Goal: Check status: Check status

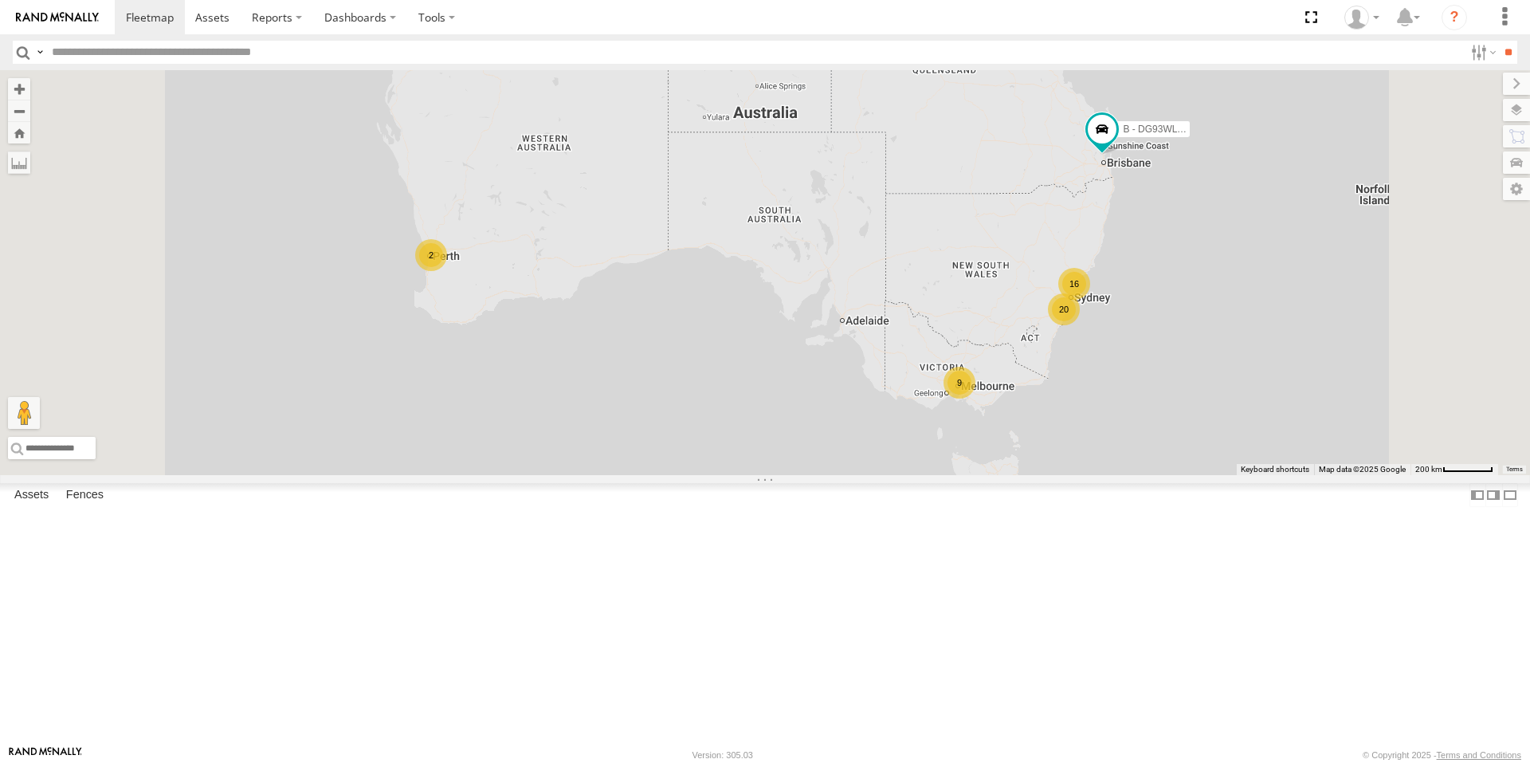
click at [975, 398] on div "9" at bounding box center [959, 383] width 32 height 32
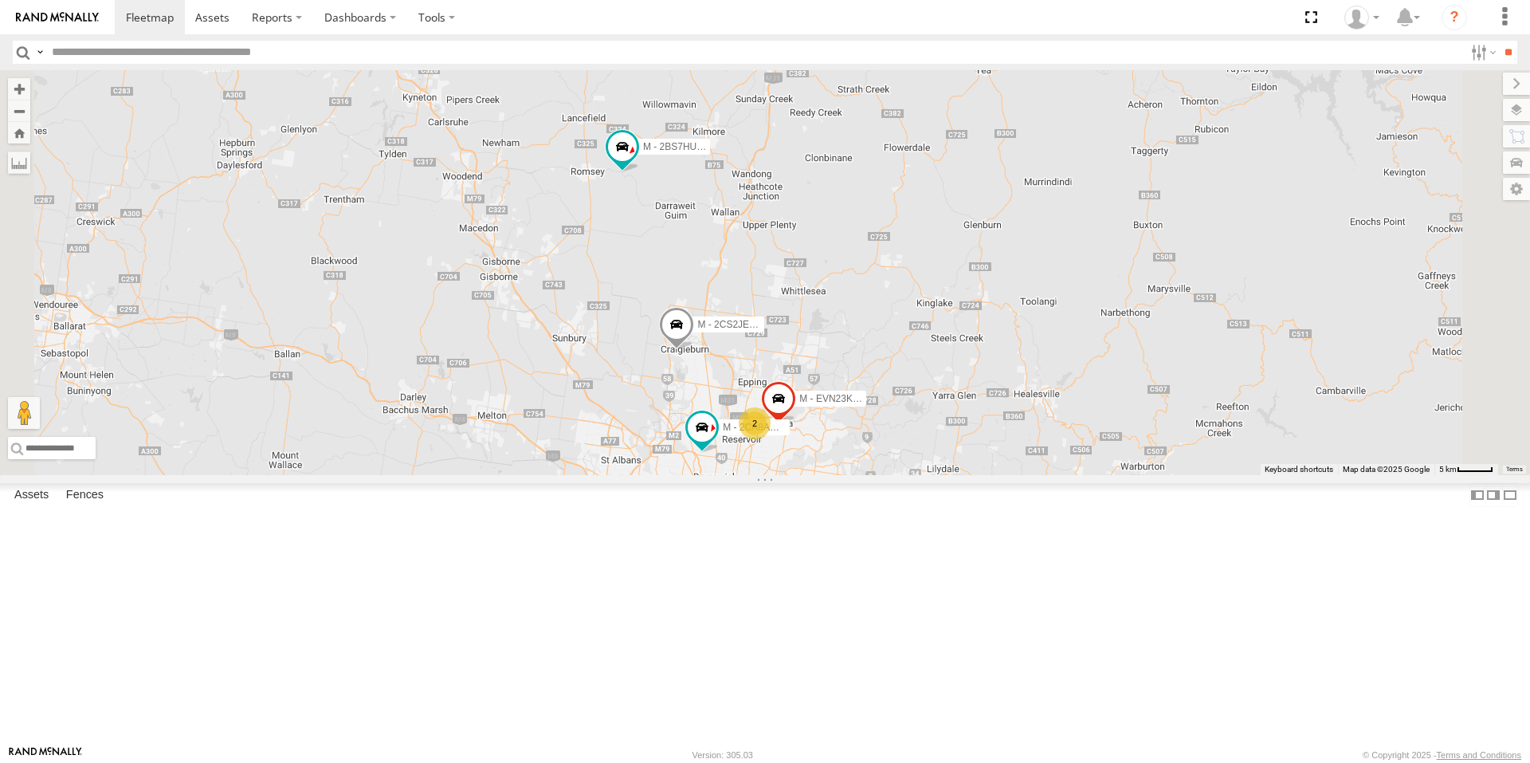
drag, startPoint x: 802, startPoint y: 281, endPoint x: 804, endPoint y: 323, distance: 42.3
click at [804, 323] on div "B - DG93WL - [PERSON_NAME] M - EVN23K - [PERSON_NAME] 2 2 M - 2BS7HU - [PERSON_…" at bounding box center [765, 272] width 1530 height 405
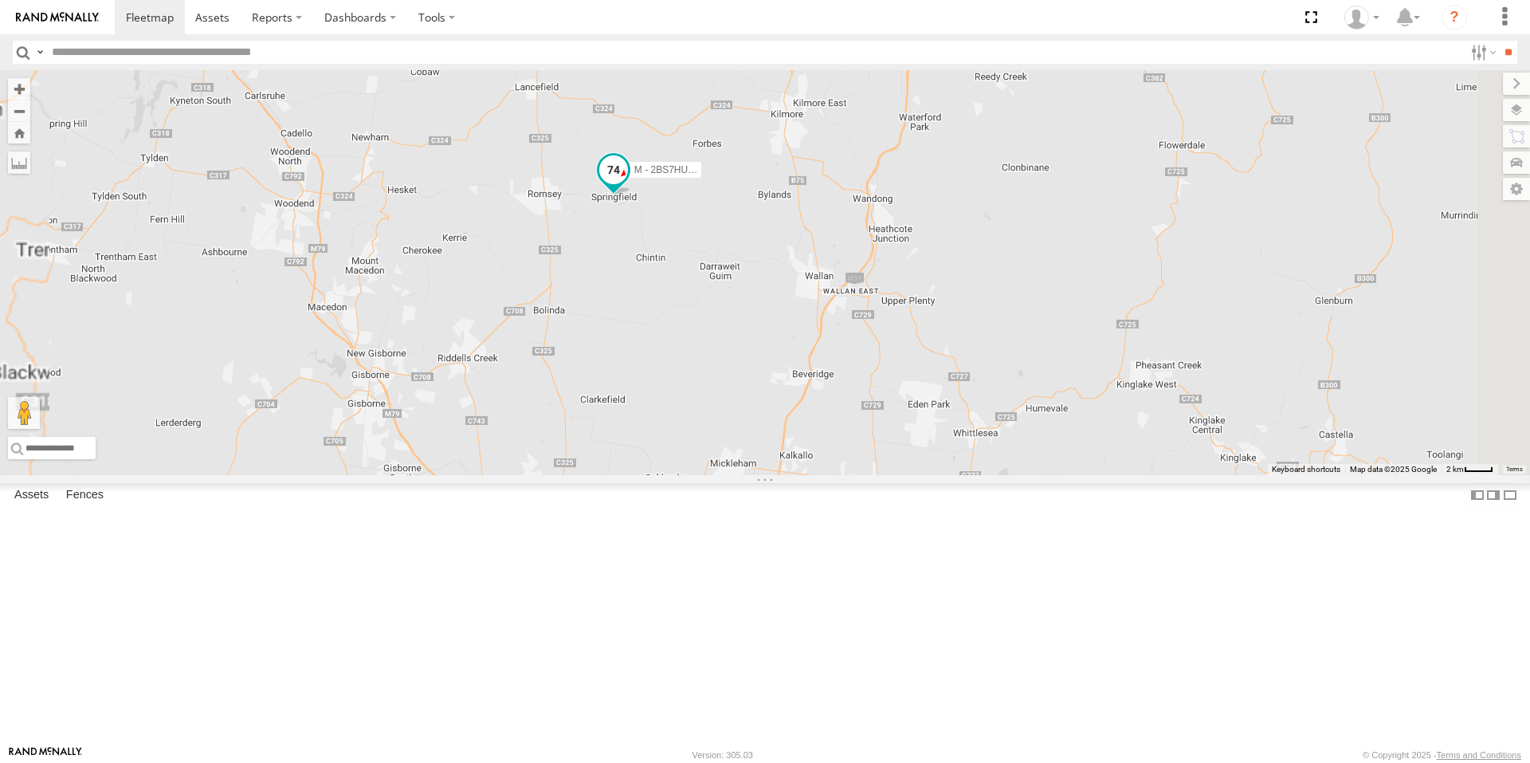
click at [631, 196] on span at bounding box center [613, 174] width 35 height 43
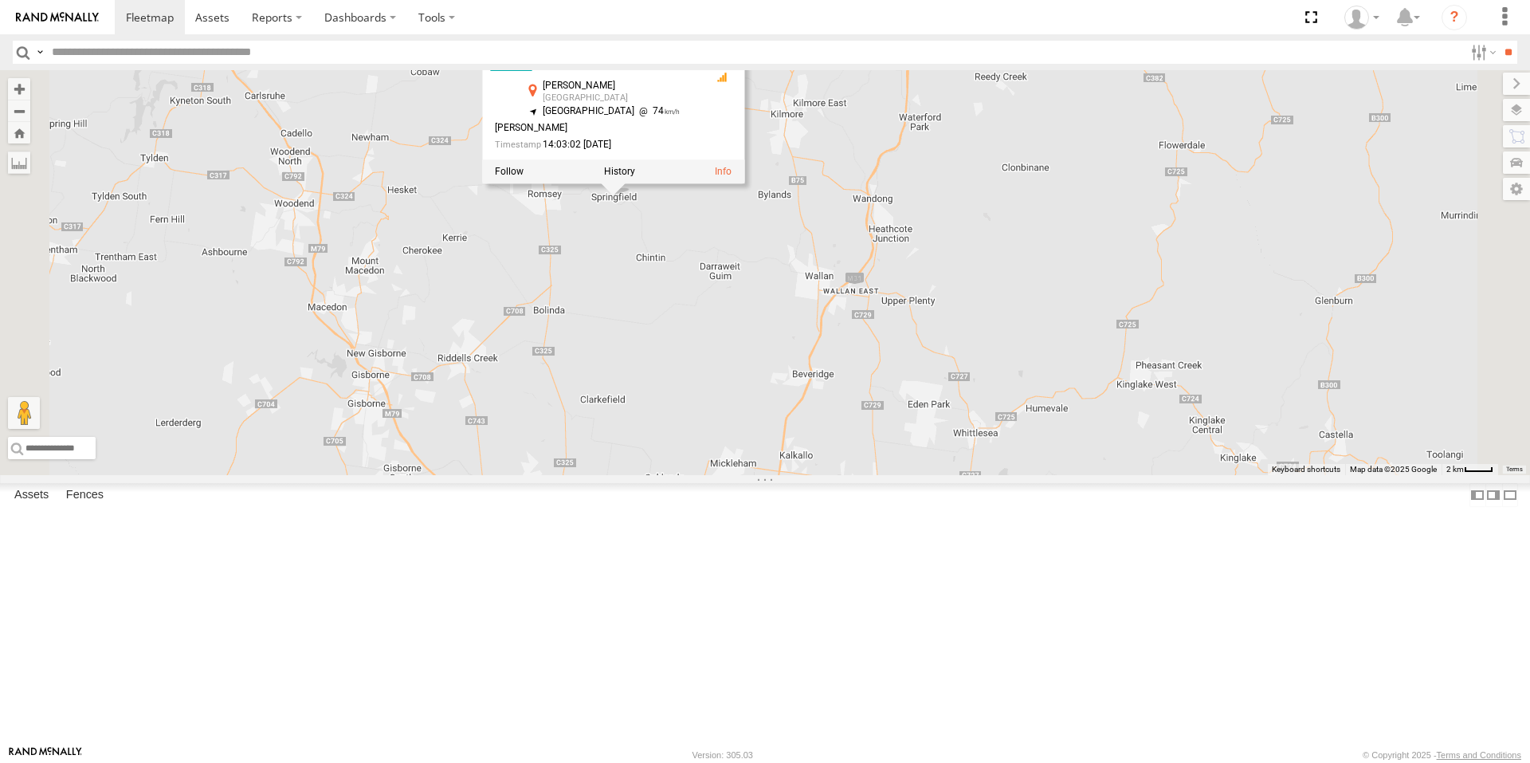
click at [937, 380] on div "B - DG93WL - [PERSON_NAME] M - EVN23K - [PERSON_NAME] M - 2BS7HU - [PERSON_NAME…" at bounding box center [765, 272] width 1530 height 405
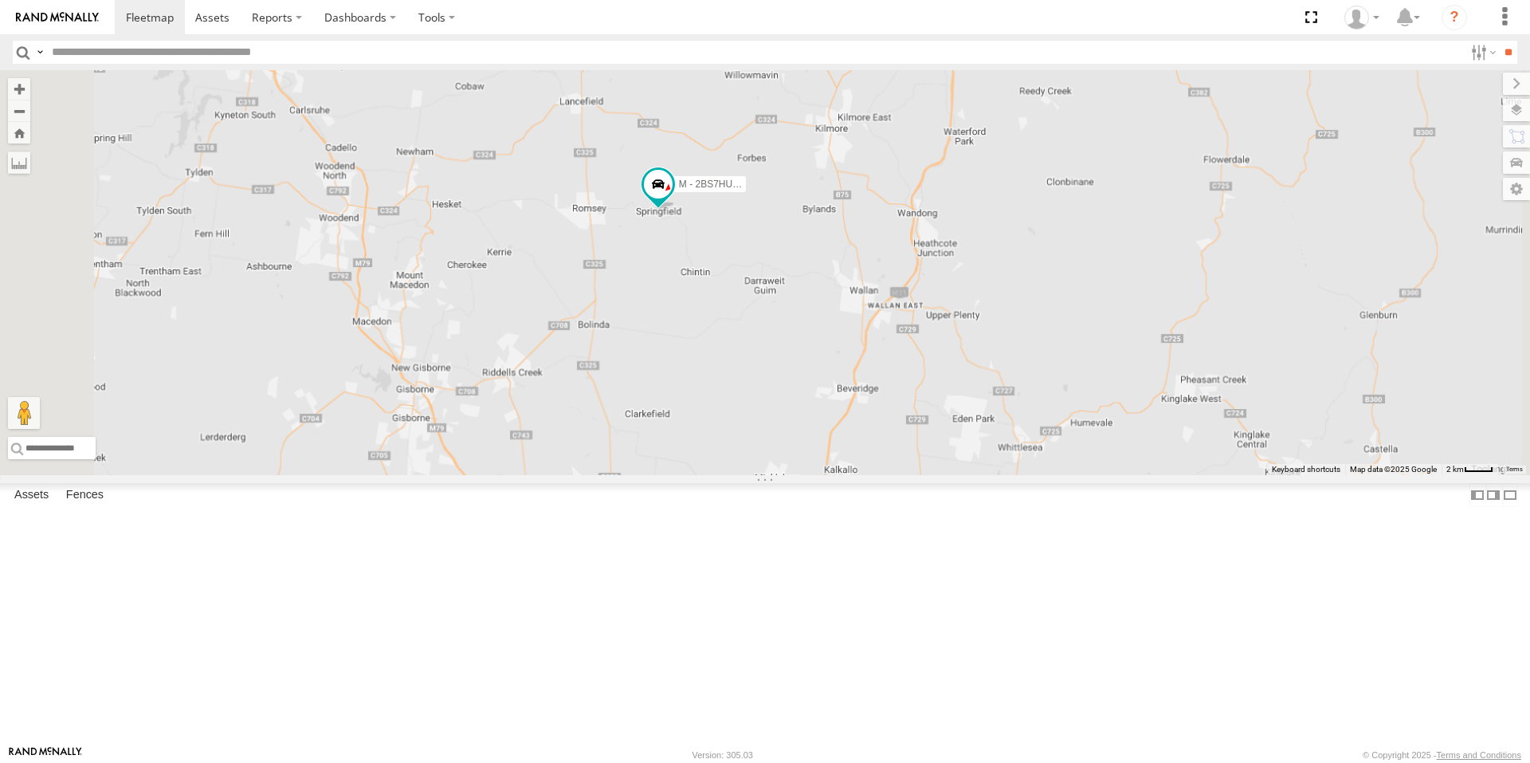
drag, startPoint x: 802, startPoint y: 541, endPoint x: 857, endPoint y: 511, distance: 62.8
click at [860, 475] on div "B - DG93WL - [PERSON_NAME] M - EVN23K - [PERSON_NAME] M - 2BS7HU - [PERSON_NAME…" at bounding box center [765, 272] width 1530 height 405
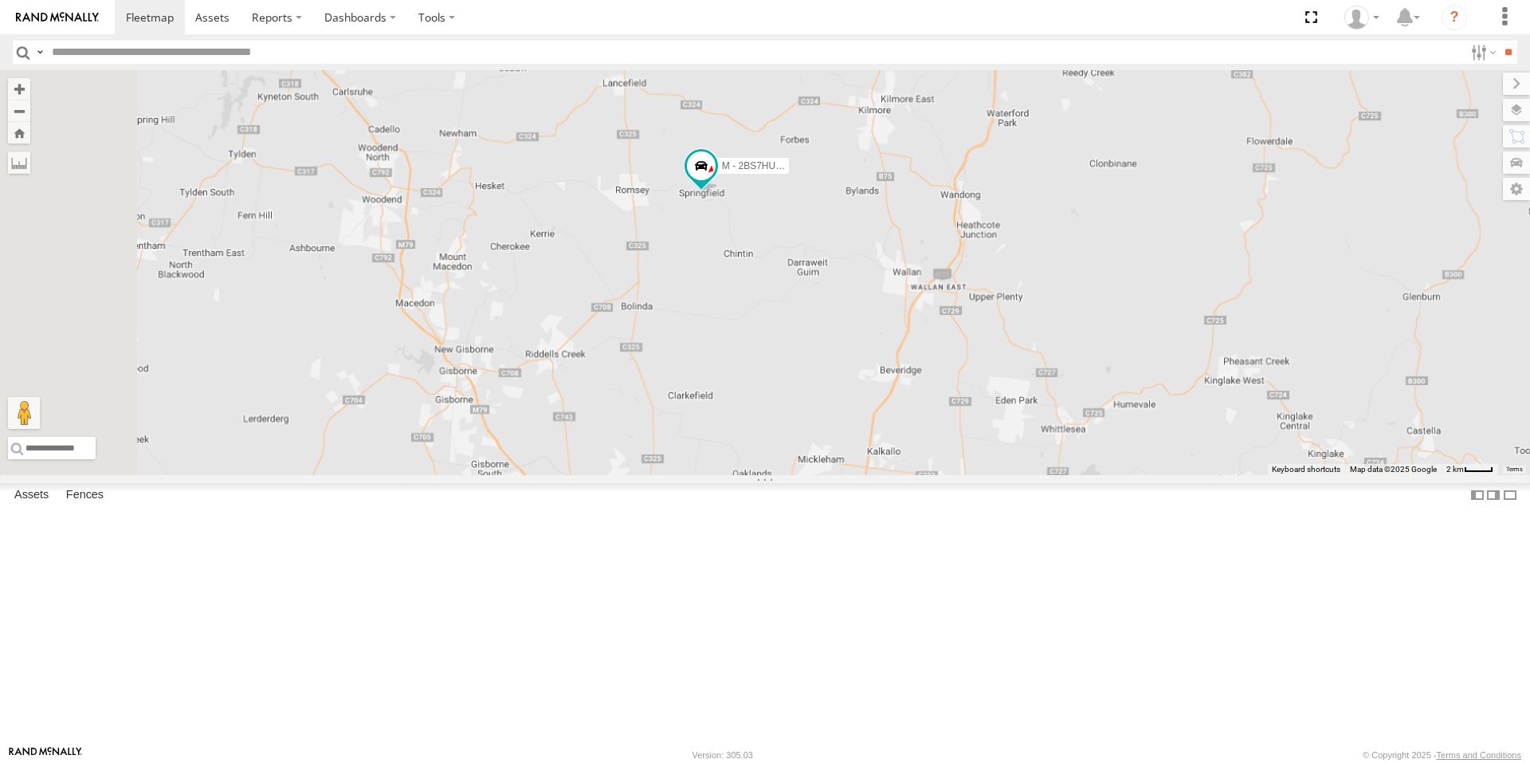
drag, startPoint x: 792, startPoint y: 516, endPoint x: 829, endPoint y: 501, distance: 39.4
click at [829, 475] on div "B - DG93WL - [PERSON_NAME] M - EVN23K - [PERSON_NAME] M - 2BS7HU - [PERSON_NAME…" at bounding box center [765, 272] width 1530 height 405
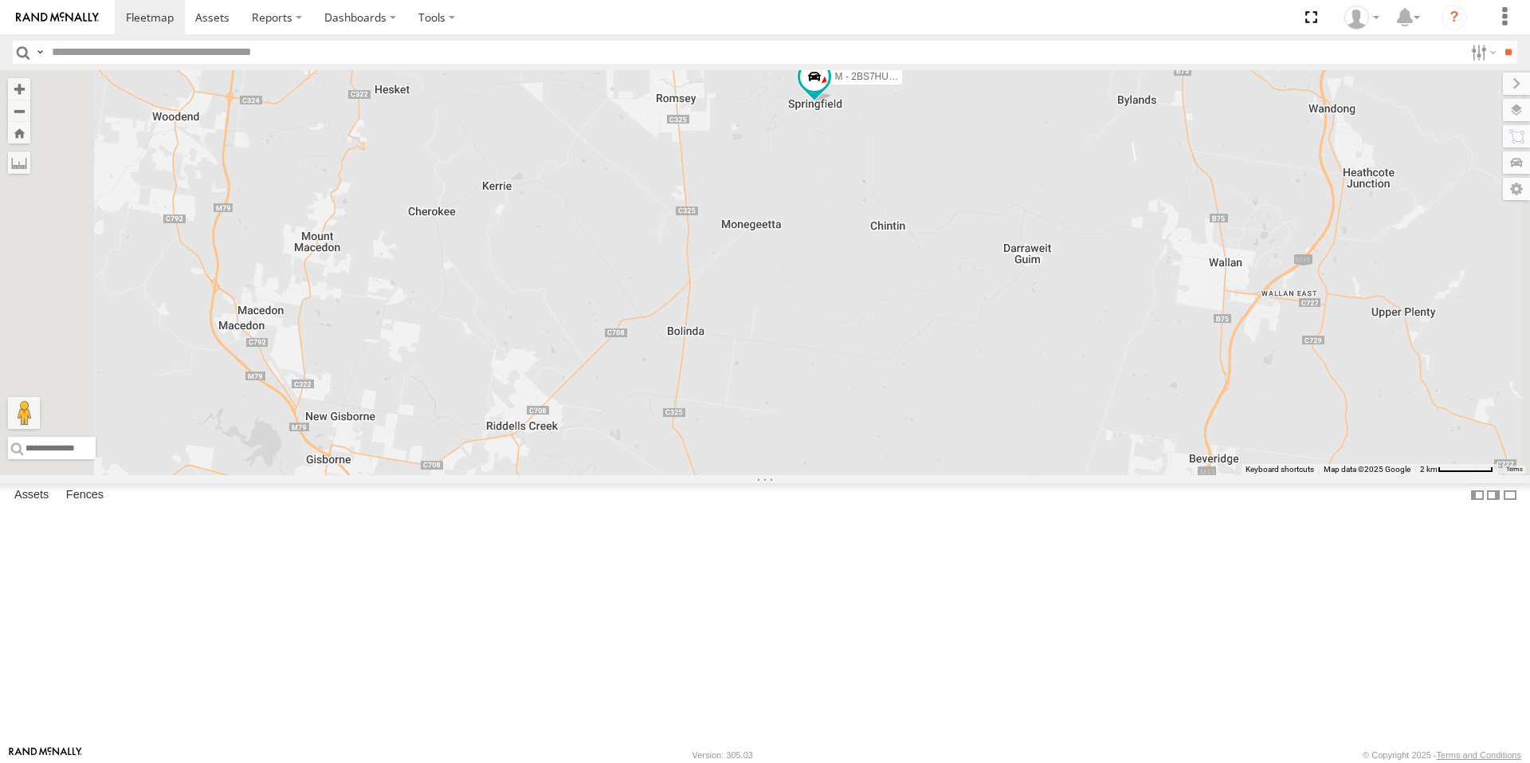
drag, startPoint x: 834, startPoint y: 437, endPoint x: 916, endPoint y: 410, distance: 86.4
click at [916, 410] on div "B - DG93WL - [PERSON_NAME] M - EVN23K - [PERSON_NAME] M - 2BS7HU - [PERSON_NAME…" at bounding box center [765, 272] width 1530 height 405
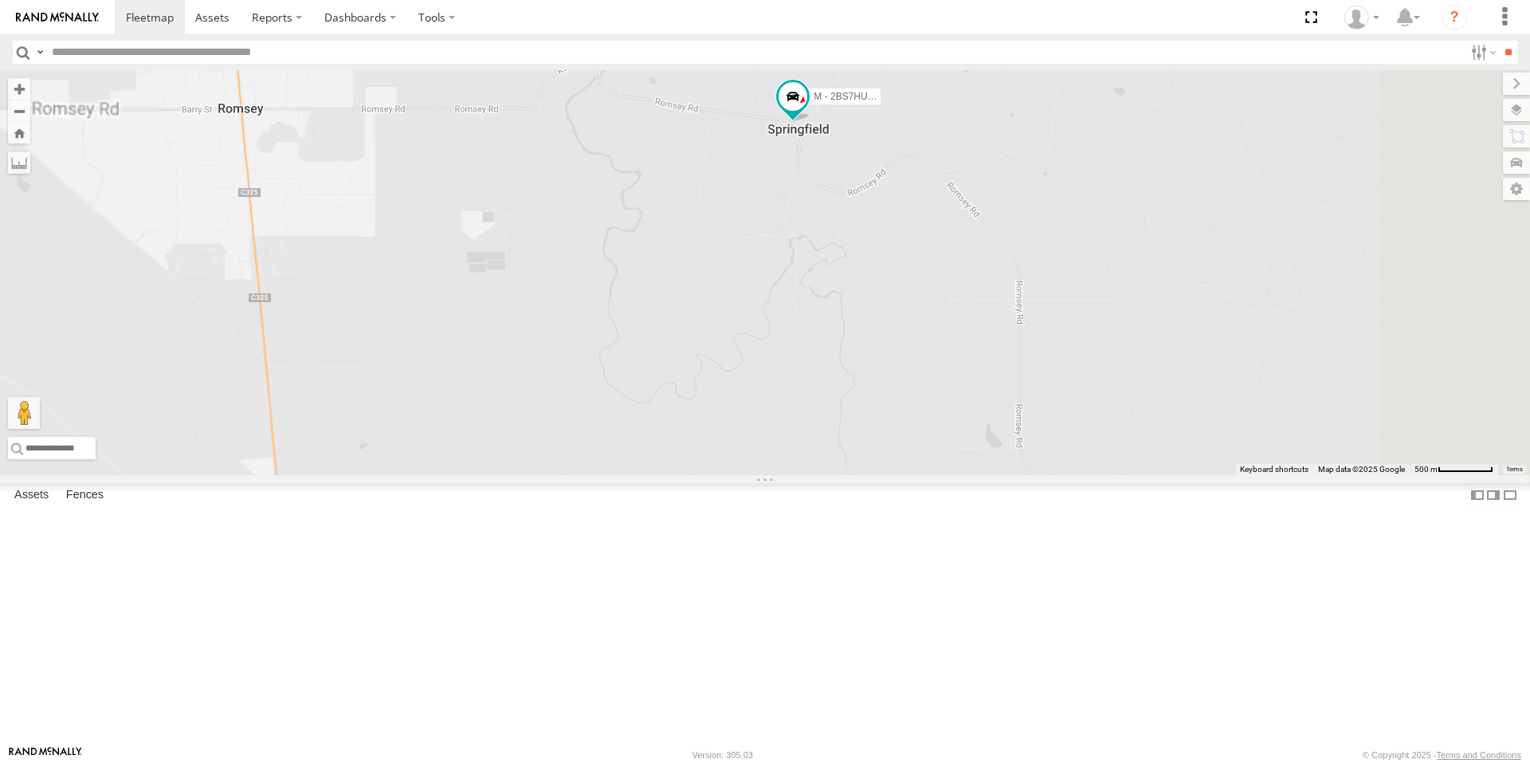
drag, startPoint x: 1000, startPoint y: 300, endPoint x: 990, endPoint y: 398, distance: 98.5
click at [990, 398] on div "B - DG93WL - [PERSON_NAME] M - EVN23K - [PERSON_NAME] M - 2BS7HU - [PERSON_NAME…" at bounding box center [765, 272] width 1530 height 405
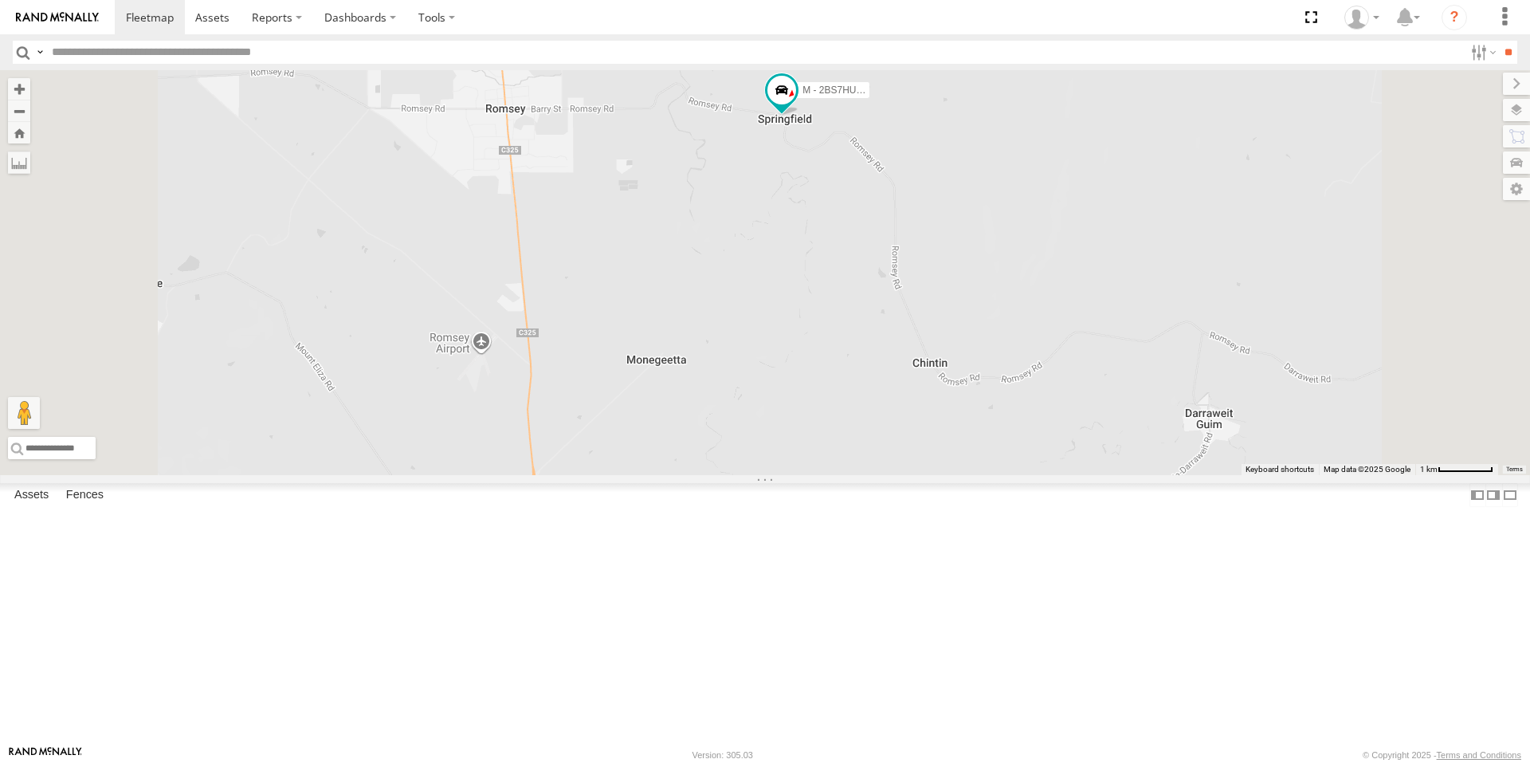
drag, startPoint x: 1020, startPoint y: 433, endPoint x: 1014, endPoint y: 341, distance: 91.8
click at [1014, 341] on div "B - DG93WL - [PERSON_NAME] M - EVN23K - [PERSON_NAME] M - 2BS7HU - [PERSON_NAME…" at bounding box center [765, 272] width 1530 height 405
drag, startPoint x: 1014, startPoint y: 341, endPoint x: 1015, endPoint y: 356, distance: 15.2
click at [1015, 356] on div "B - DG93WL - [PERSON_NAME] M - EVN23K - [PERSON_NAME] M - 2BS7HU - [PERSON_NAME…" at bounding box center [765, 272] width 1530 height 405
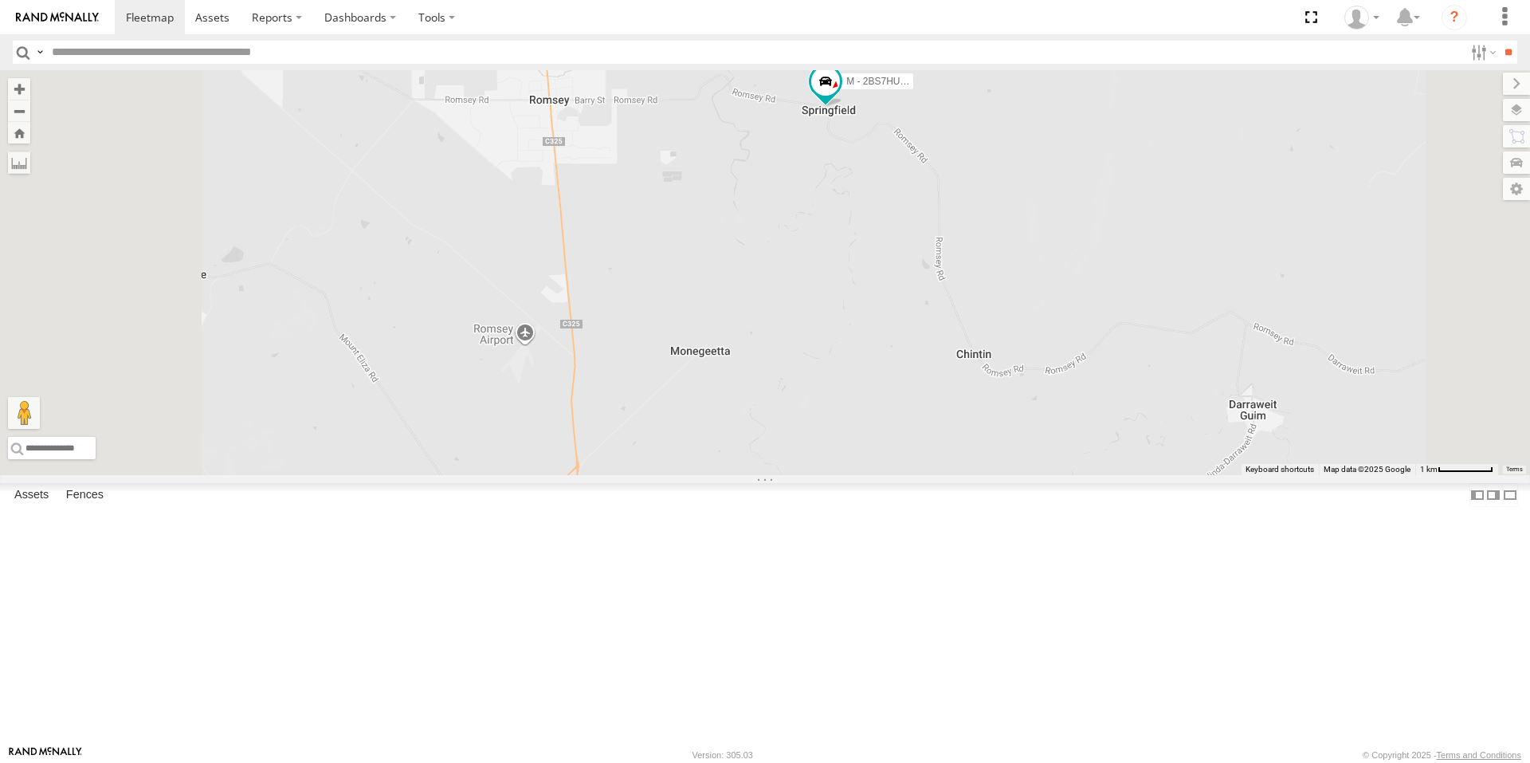
drag, startPoint x: 1003, startPoint y: 308, endPoint x: 1045, endPoint y: 291, distance: 44.7
click at [1045, 291] on div "B - DG93WL - [PERSON_NAME] M - EVN23K - [PERSON_NAME] M - 2BS7HU - [PERSON_NAME…" at bounding box center [765, 272] width 1530 height 405
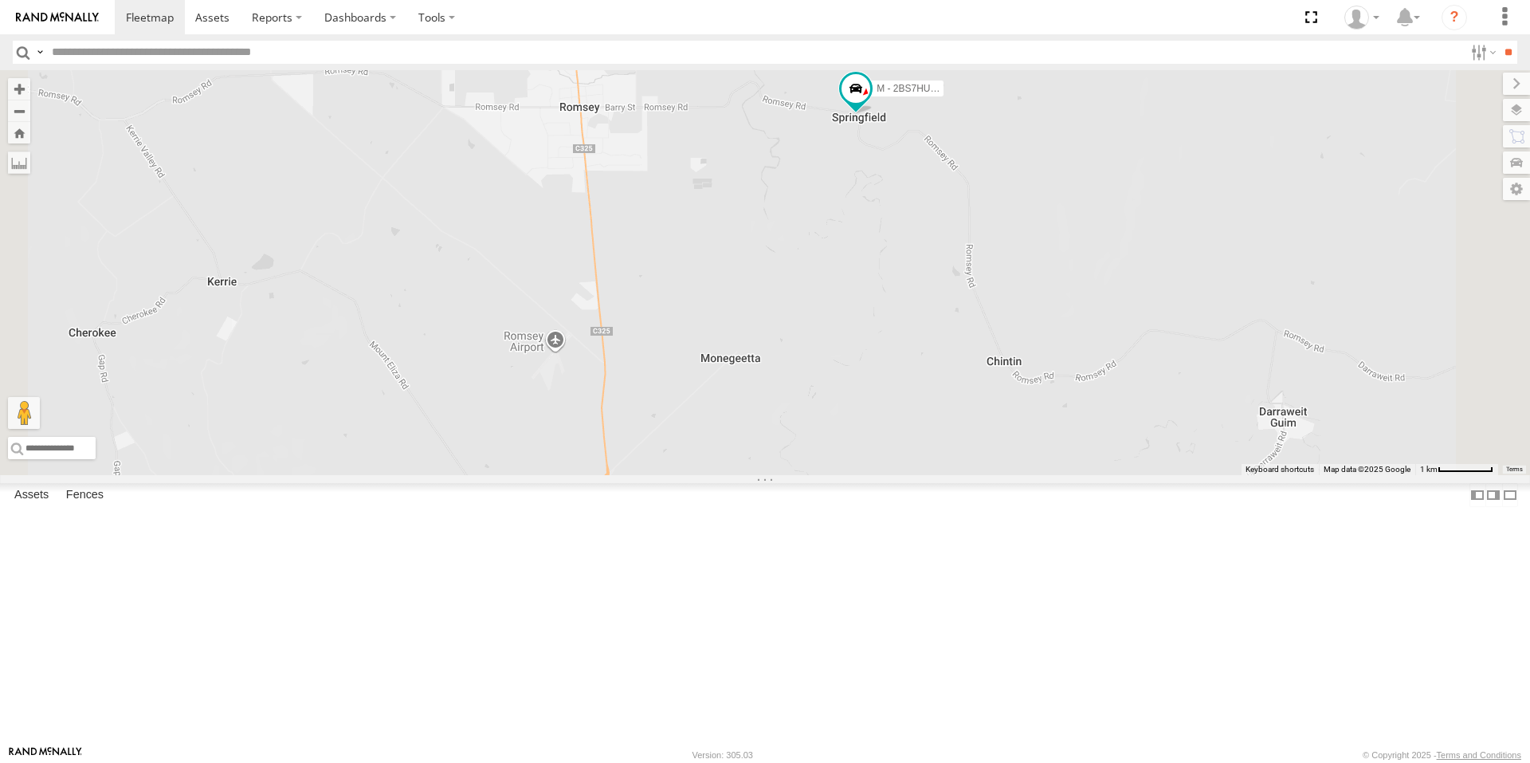
drag, startPoint x: 940, startPoint y: 444, endPoint x: 971, endPoint y: 462, distance: 36.1
click at [971, 462] on div "B - DG93WL - [PERSON_NAME] M - EVN23K - [PERSON_NAME] M - 2BS7HU - [PERSON_NAME…" at bounding box center [765, 272] width 1530 height 405
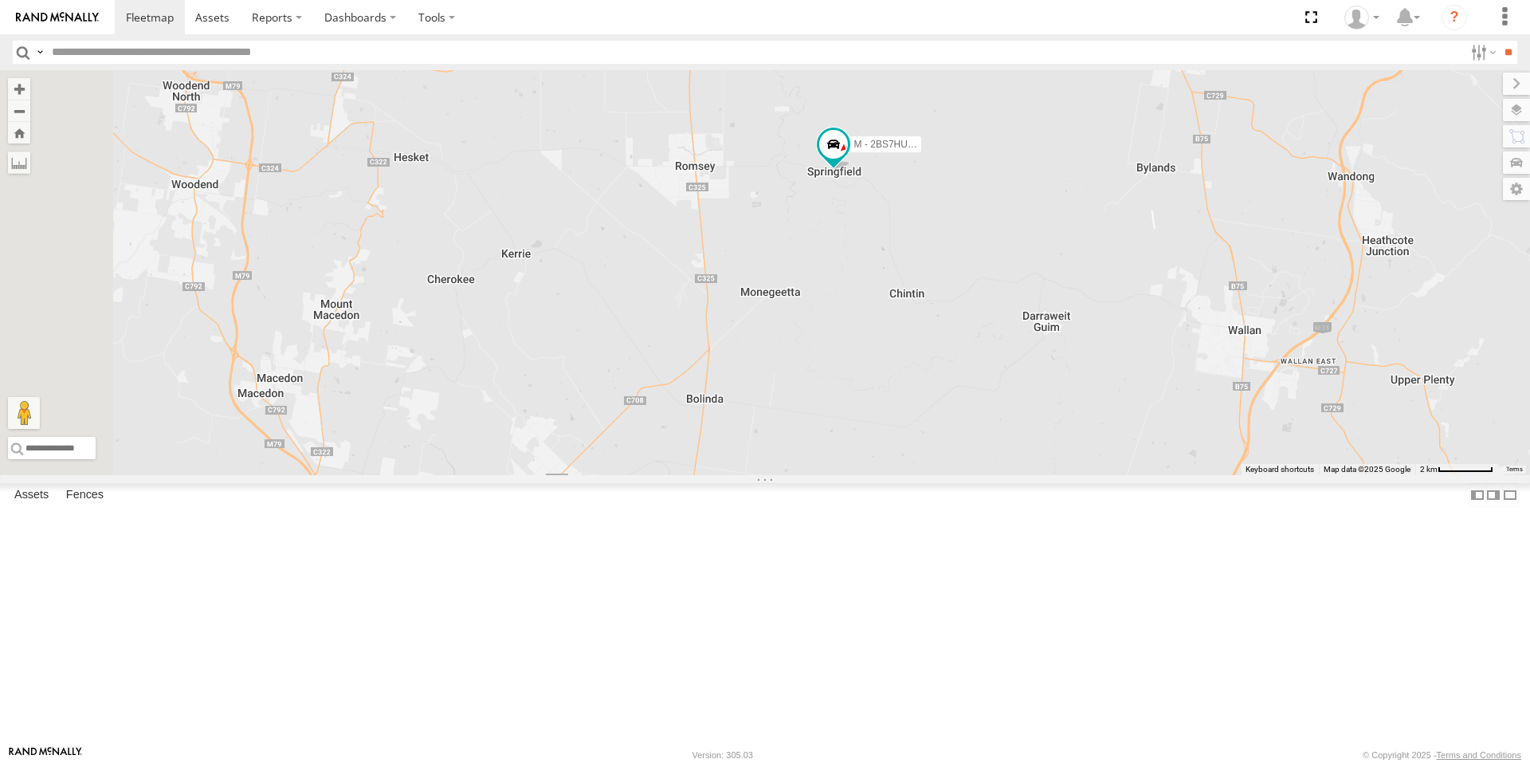
drag, startPoint x: 957, startPoint y: 573, endPoint x: 988, endPoint y: 441, distance: 135.9
click at [988, 441] on div "B - DG93WL - [PERSON_NAME] M - EVN23K - [PERSON_NAME] M - 2BS7HU - [PERSON_NAME…" at bounding box center [765, 272] width 1530 height 405
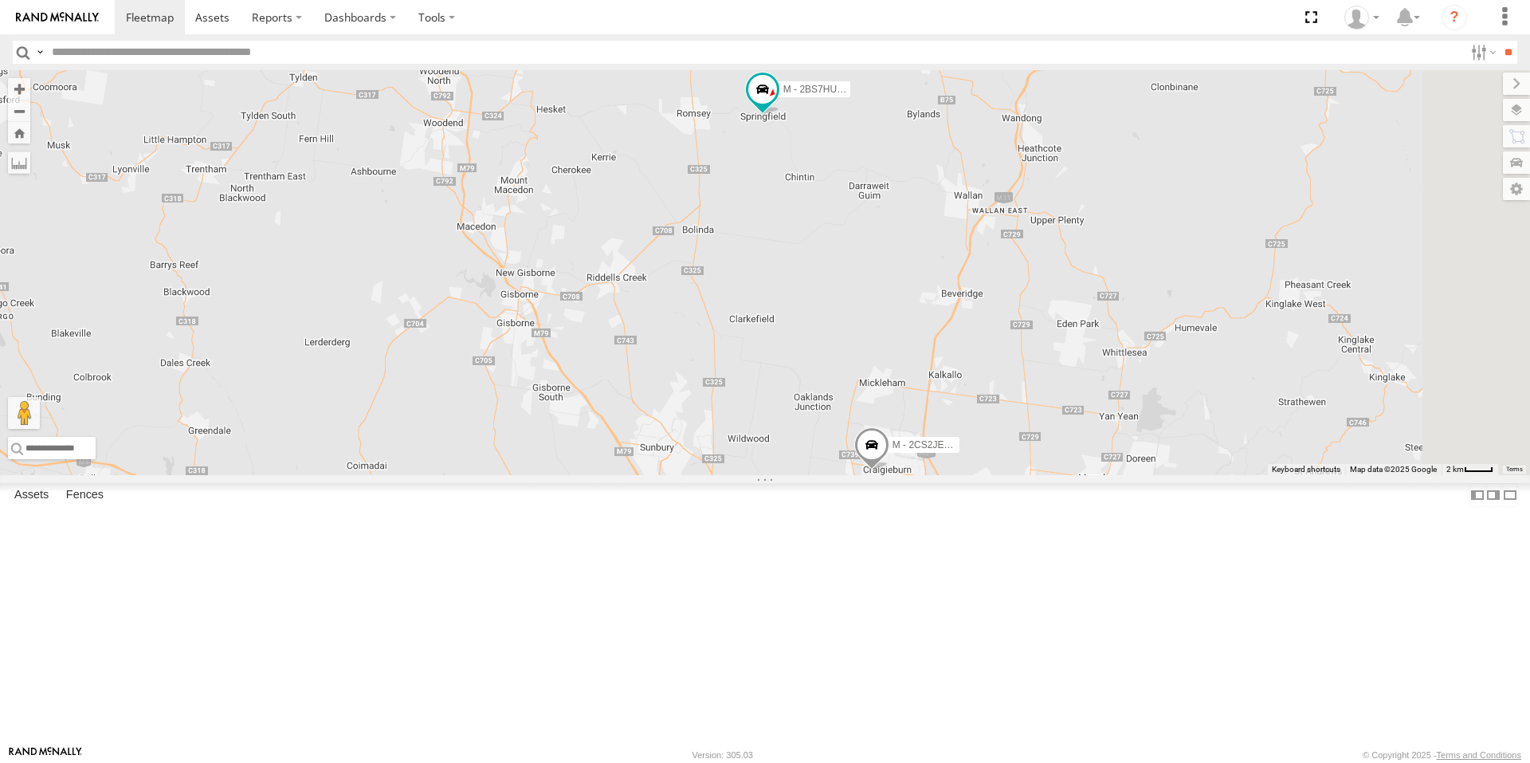
click at [846, 445] on div "B - DG93WL - [PERSON_NAME] M - EVN23K - [PERSON_NAME] M - 2BS7HU - [PERSON_NAME…" at bounding box center [765, 272] width 1530 height 405
click at [889, 471] on span at bounding box center [871, 449] width 35 height 43
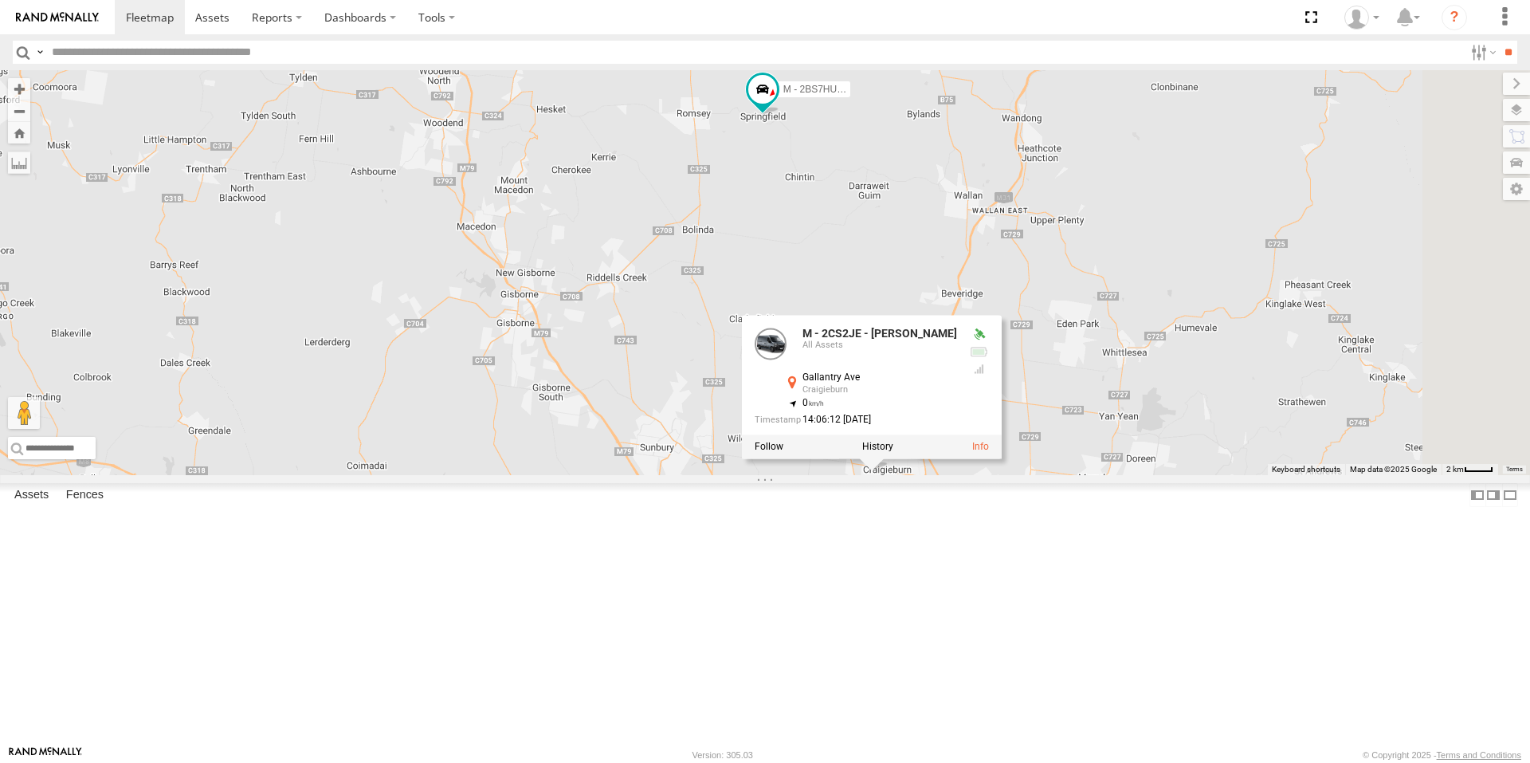
click at [1022, 475] on div "B - DG93WL - [PERSON_NAME] M - EVN23K - [PERSON_NAME] M - 2BS7HU - [PERSON_NAME…" at bounding box center [765, 272] width 1530 height 405
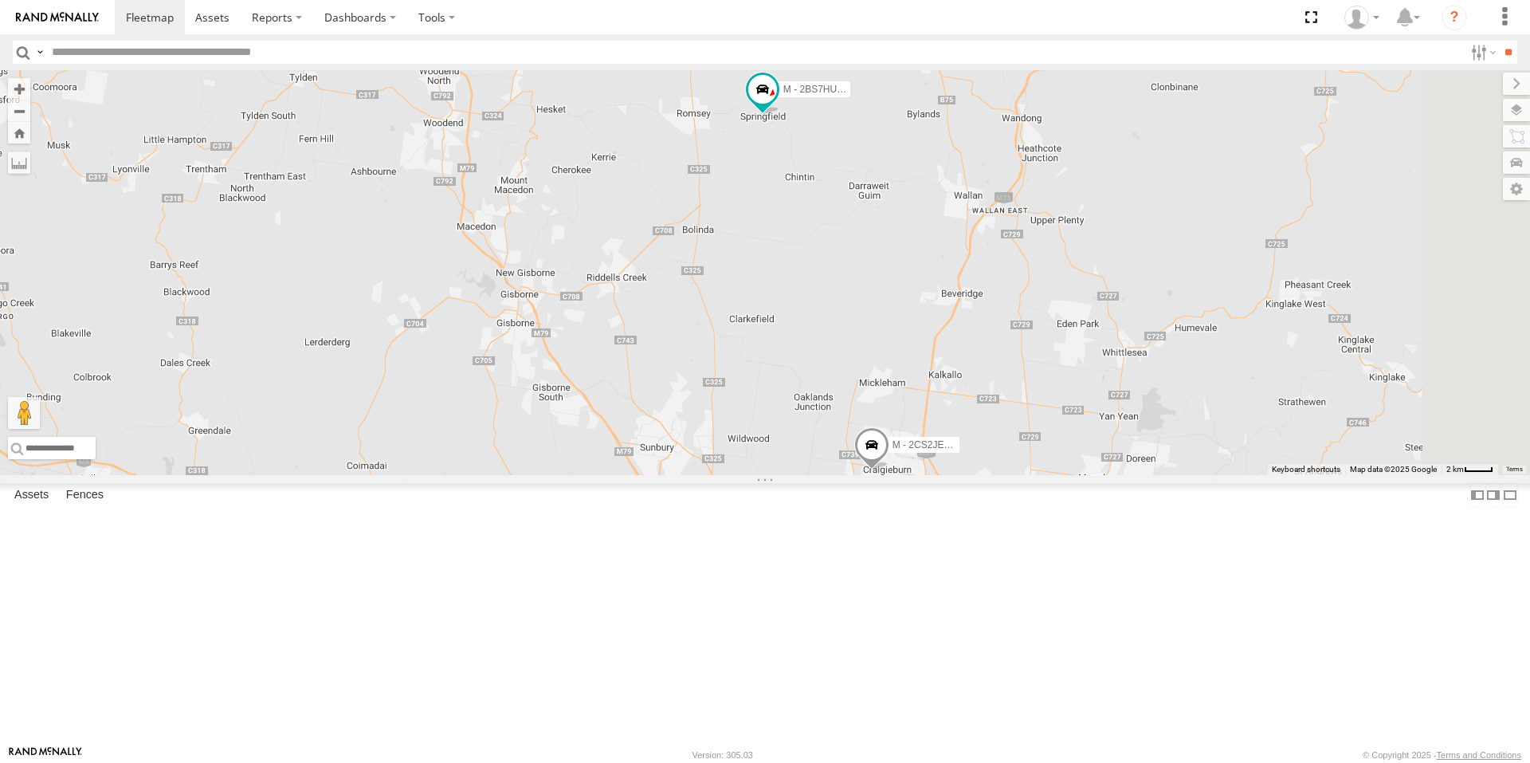
drag, startPoint x: 974, startPoint y: 369, endPoint x: 962, endPoint y: 414, distance: 46.2
click at [962, 414] on div "M - 2BS7HU - [PERSON_NAME] M - 2CS2JE - [PERSON_NAME] 2" at bounding box center [765, 272] width 1530 height 405
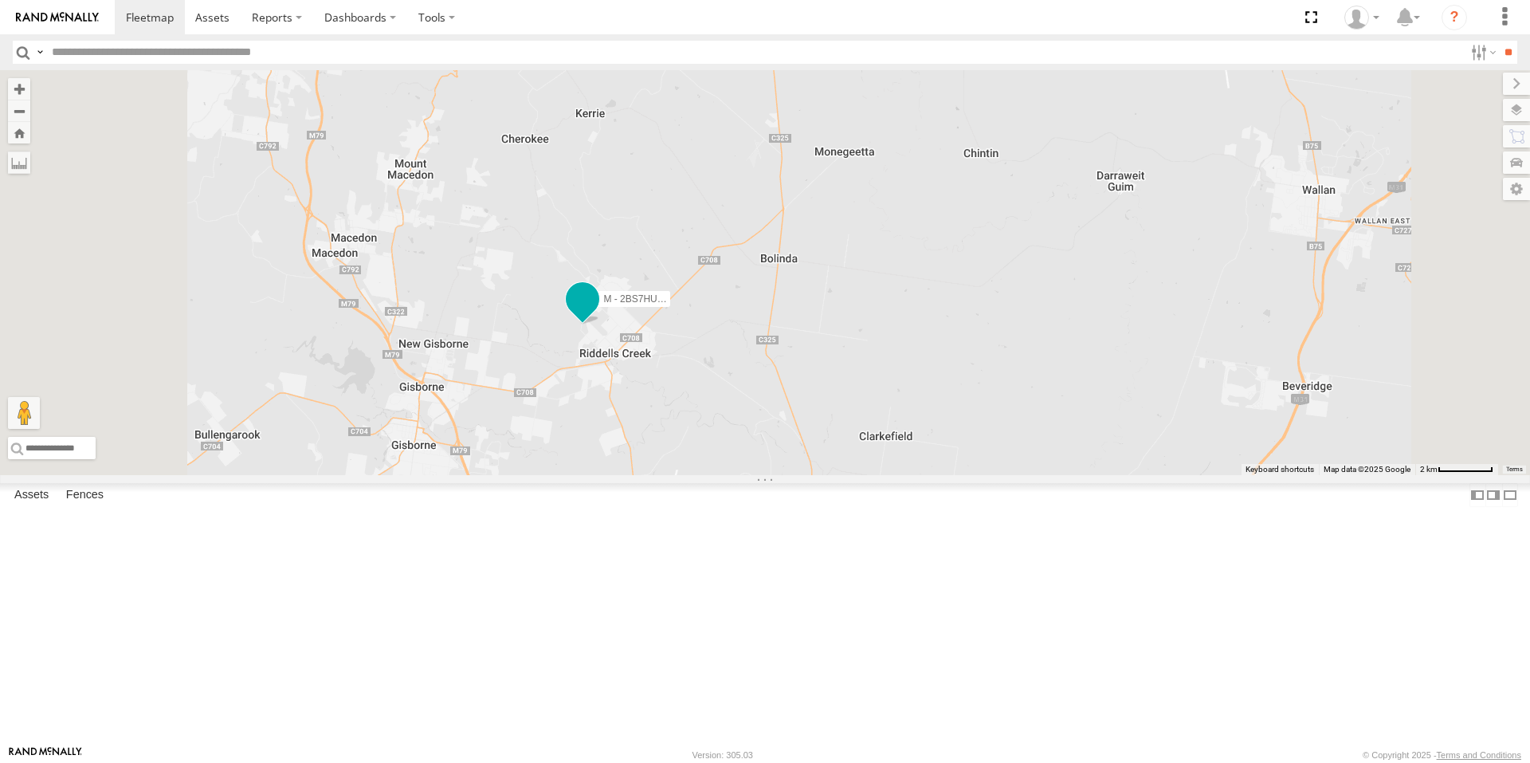
click at [597, 313] on span at bounding box center [582, 298] width 29 height 29
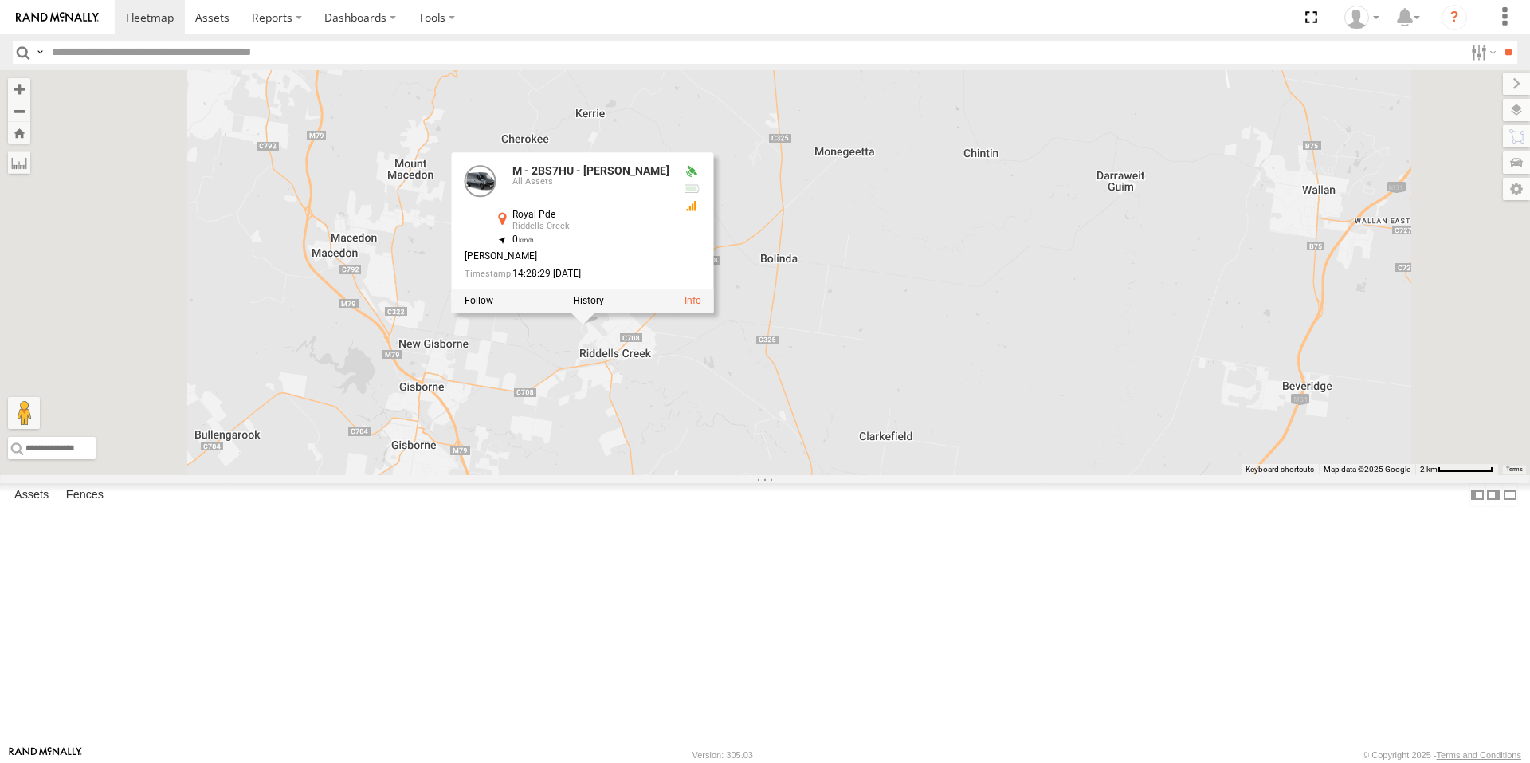
click at [729, 475] on div "M - 2BS7HU - [PERSON_NAME] M - 2CS2JE - [PERSON_NAME] M - 2BS7HU - [PERSON_NAME…" at bounding box center [765, 272] width 1530 height 405
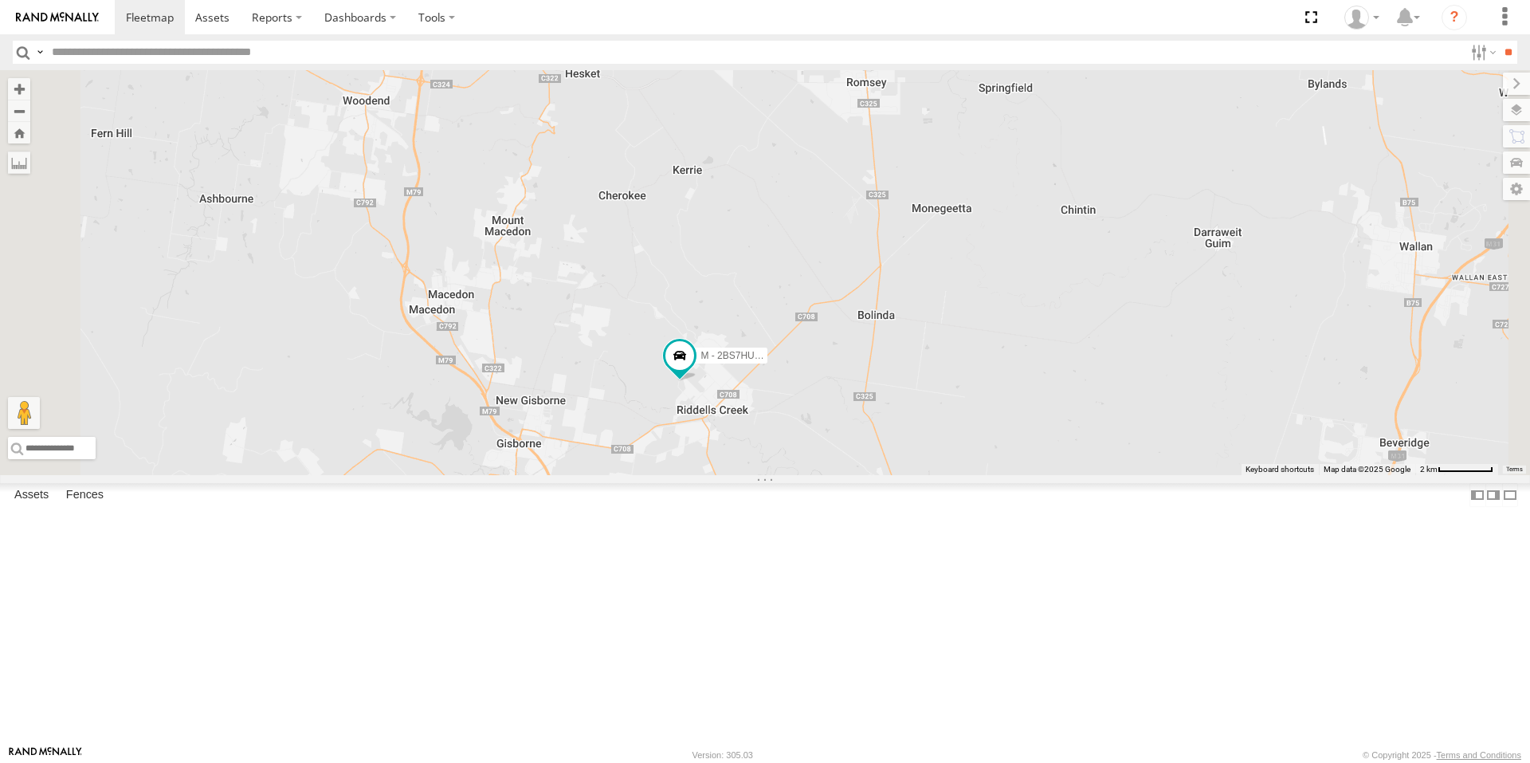
drag, startPoint x: 637, startPoint y: 405, endPoint x: 728, endPoint y: 453, distance: 103.0
click at [728, 453] on div "M - 2BS7HU - [PERSON_NAME] M - 2CS2JE - [PERSON_NAME]" at bounding box center [765, 272] width 1530 height 405
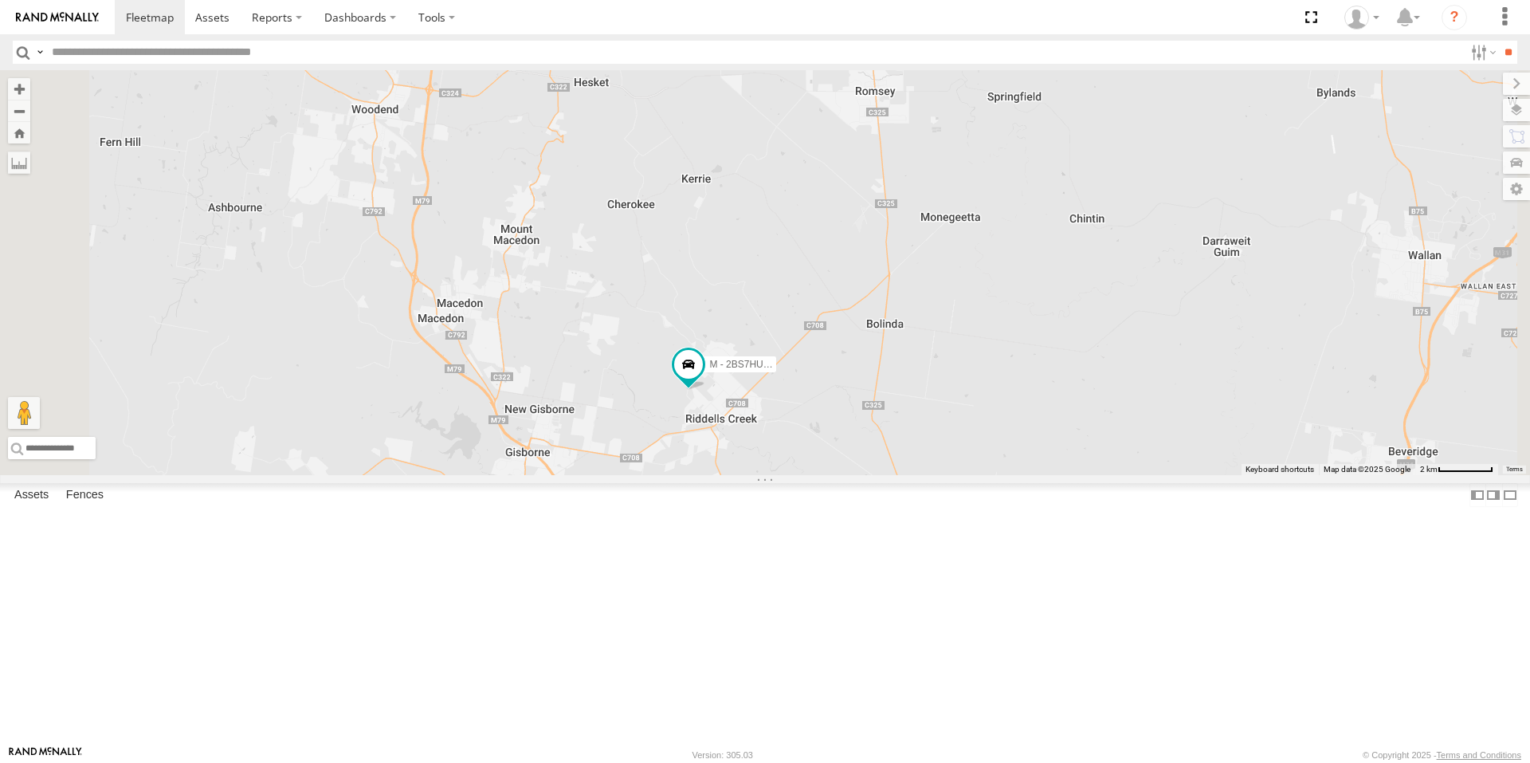
drag, startPoint x: 607, startPoint y: 296, endPoint x: 650, endPoint y: 339, distance: 60.8
click at [650, 338] on div "M - 2BS7HU - [PERSON_NAME] M - 2CS2JE - [PERSON_NAME]" at bounding box center [765, 272] width 1530 height 405
